Goal: Navigation & Orientation: Find specific page/section

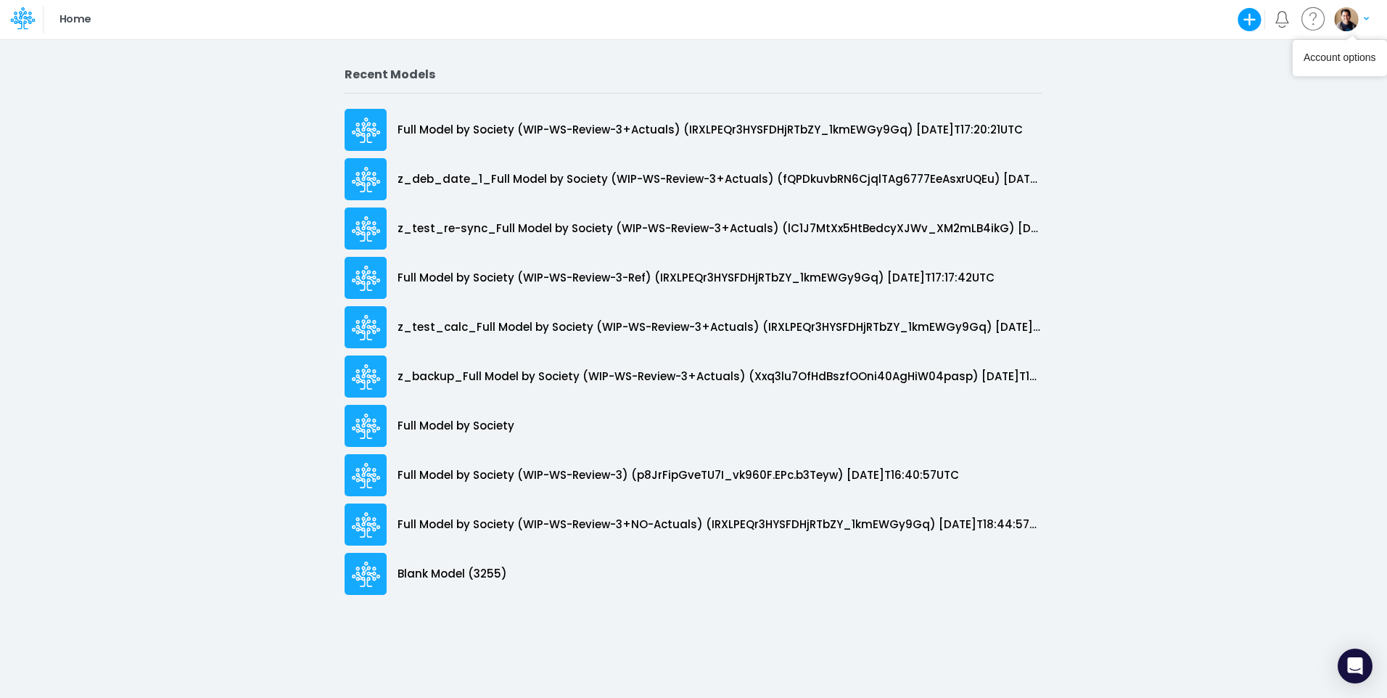
drag, startPoint x: 1344, startPoint y: 25, endPoint x: 1340, endPoint y: 33, distance: 8.1
click at [1344, 25] on img "button" at bounding box center [1346, 19] width 24 height 24
click at [1260, 78] on button "Log out" at bounding box center [1291, 85] width 155 height 22
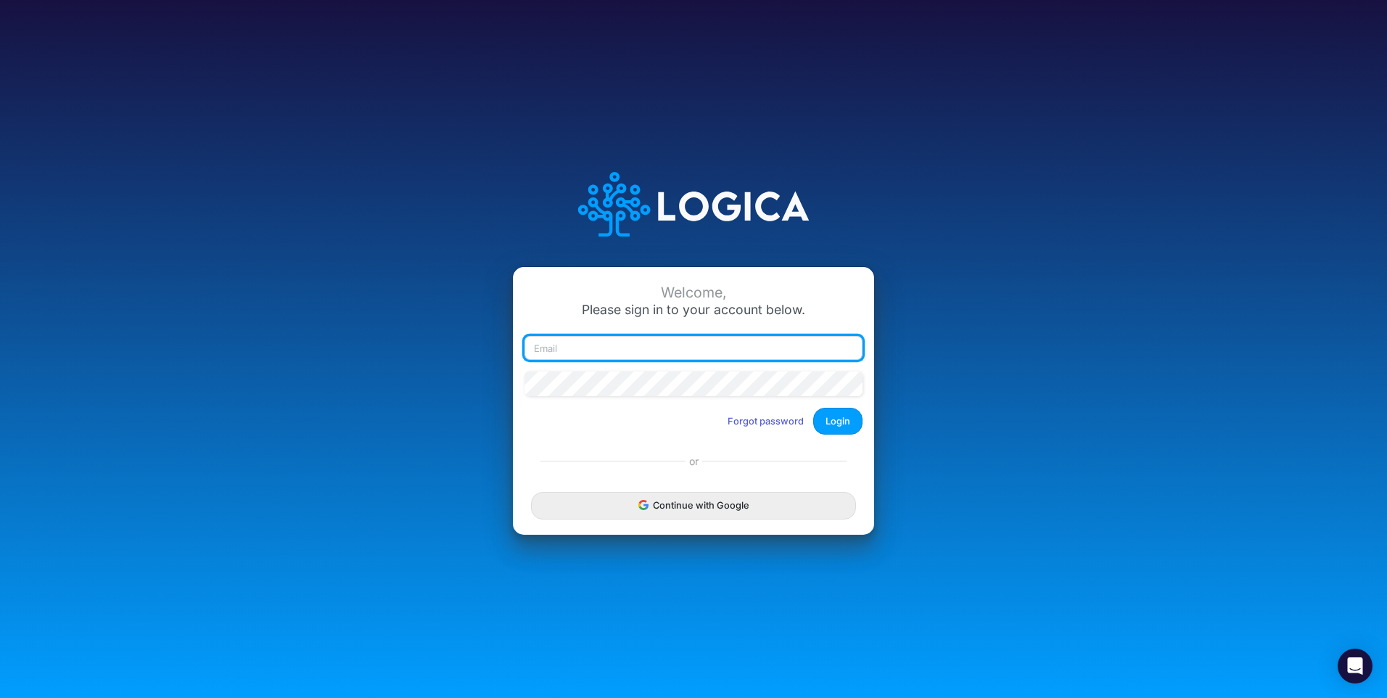
click at [549, 357] on input "email" at bounding box center [693, 348] width 338 height 25
type input "carissa.castro+cquence@logica.cloud"
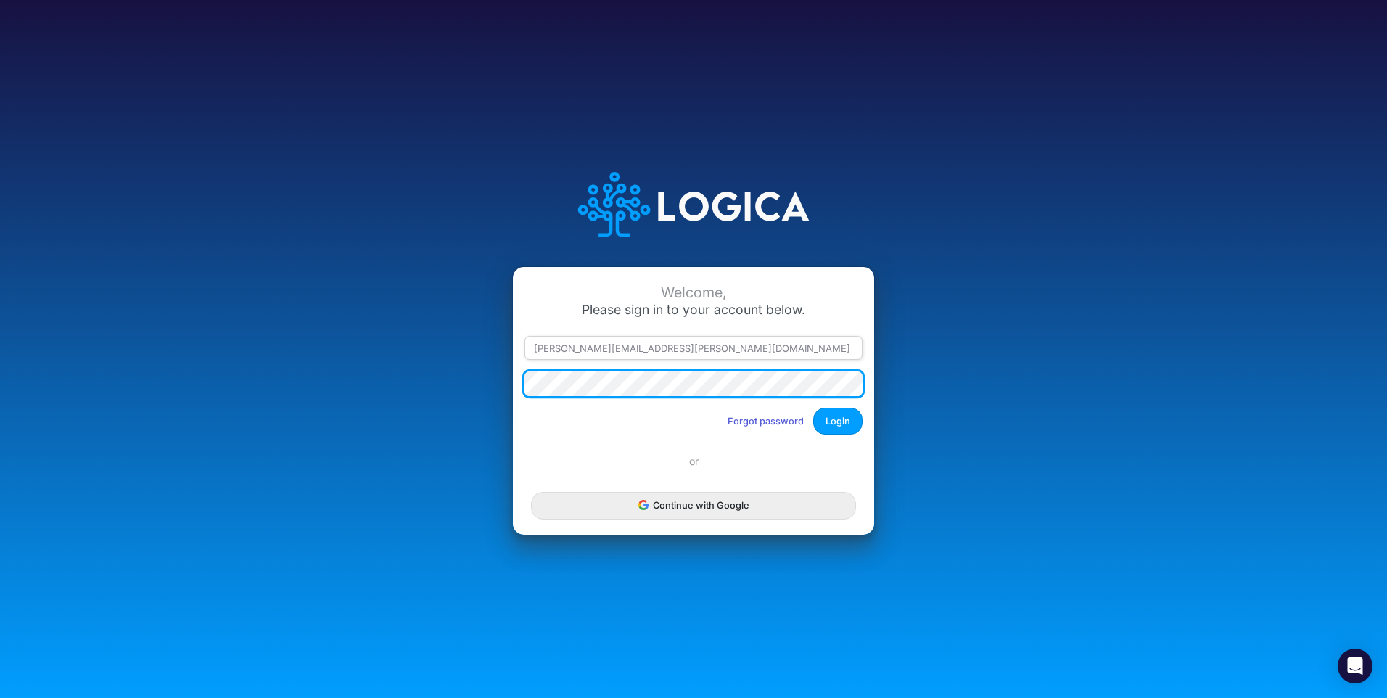
click at [813, 408] on button "Login" at bounding box center [837, 421] width 49 height 27
